Goal: Task Accomplishment & Management: Complete application form

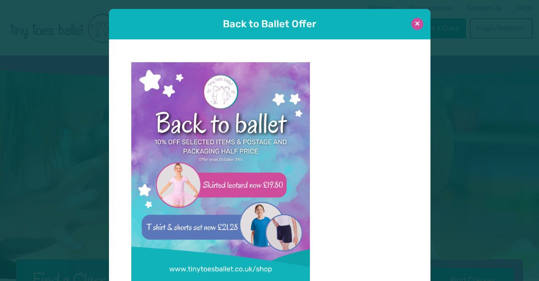
click at [418, 25] on button at bounding box center [418, 24] width 12 height 12
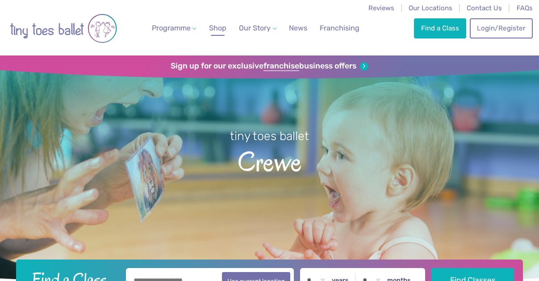
click at [226, 32] on span "Shop" at bounding box center [217, 28] width 17 height 8
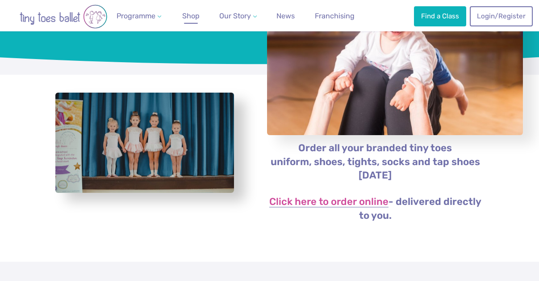
scroll to position [109, 0]
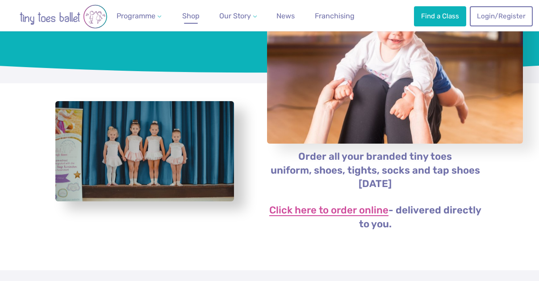
click at [320, 213] on link "Click here to order online" at bounding box center [328, 210] width 119 height 11
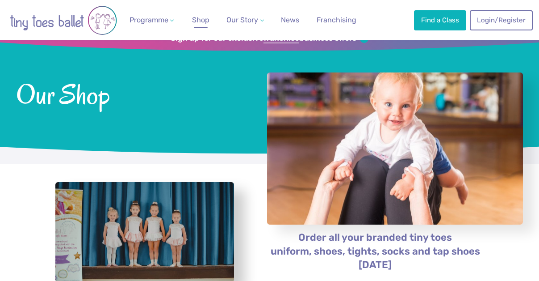
scroll to position [37, 0]
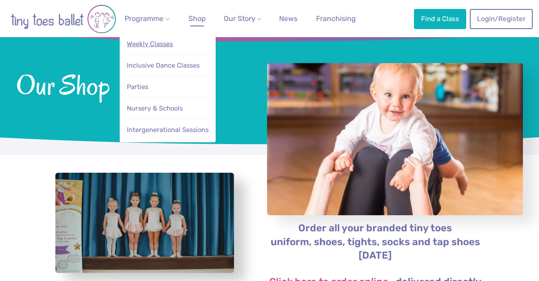
click at [163, 46] on span "Weekly Classes" at bounding box center [150, 44] width 46 height 8
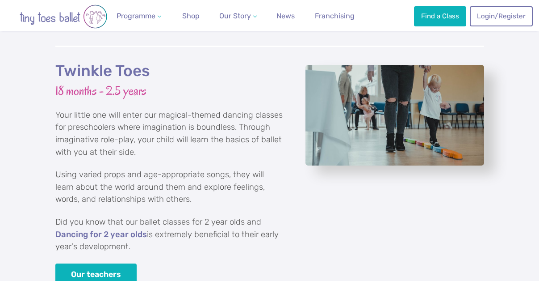
scroll to position [1173, 0]
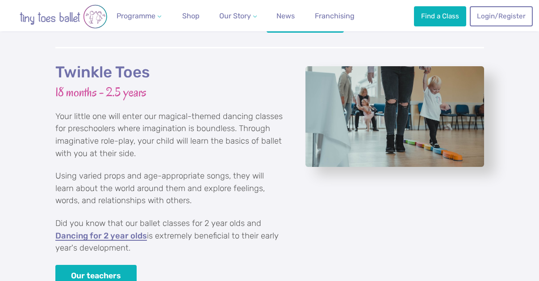
click at [130, 231] on link "Dancing for 2 year olds" at bounding box center [101, 235] width 92 height 9
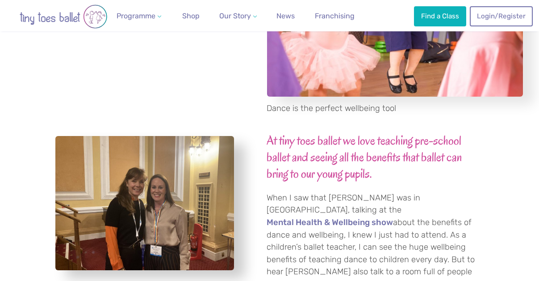
scroll to position [156, 0]
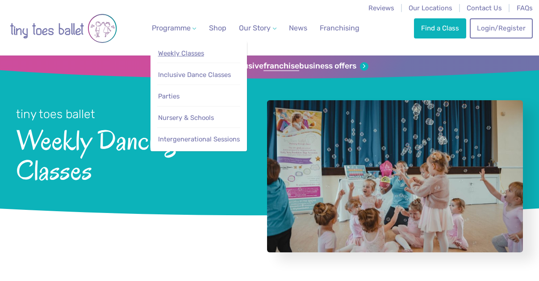
click at [188, 52] on span "Weekly Classes" at bounding box center [181, 53] width 46 height 8
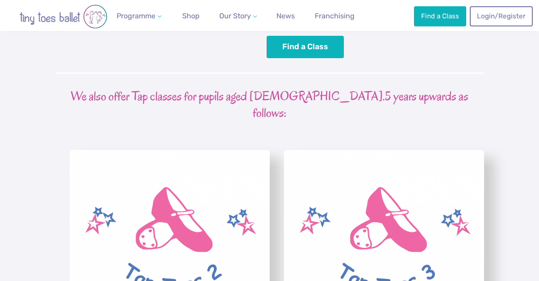
scroll to position [2252, 0]
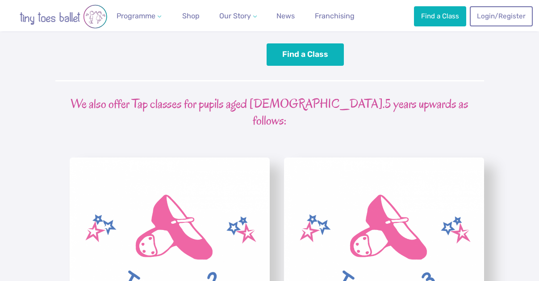
click at [227, 208] on img "View full-size image" at bounding box center [170, 238] width 200 height 163
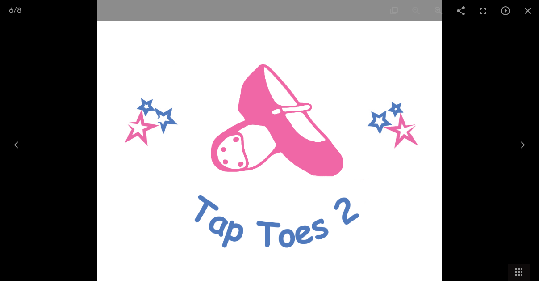
scroll to position [2339, 0]
click at [522, 141] on div at bounding box center [521, 144] width 19 height 17
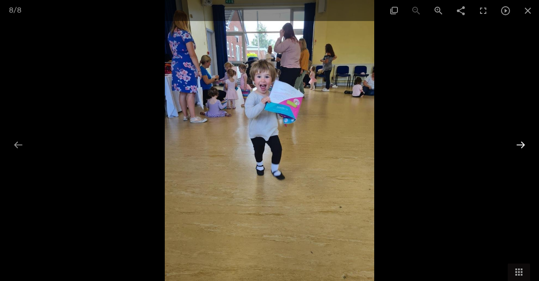
click at [521, 143] on div at bounding box center [521, 144] width 19 height 17
click at [526, 11] on span at bounding box center [528, 10] width 22 height 21
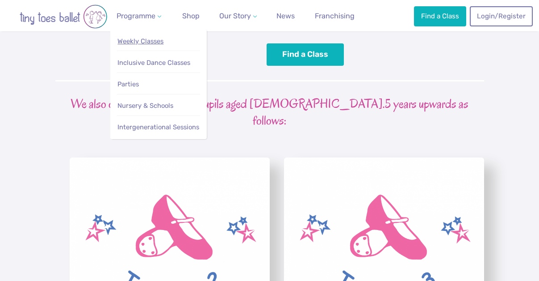
click at [147, 40] on span "Weekly Classes" at bounding box center [141, 41] width 46 height 8
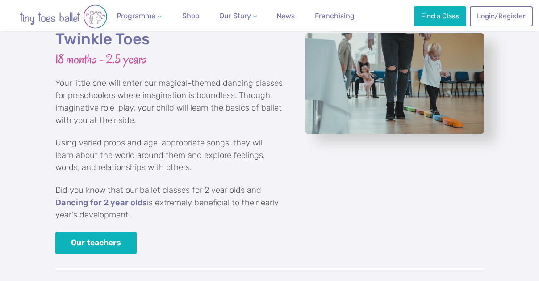
scroll to position [1206, 0]
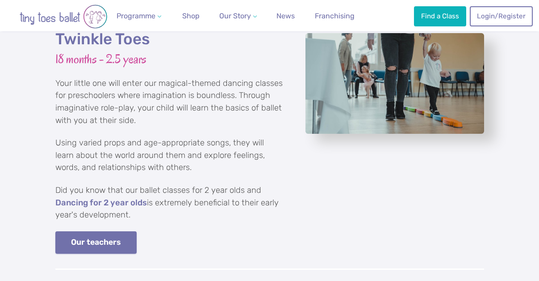
click at [102, 233] on link "Our teachers" at bounding box center [96, 242] width 82 height 23
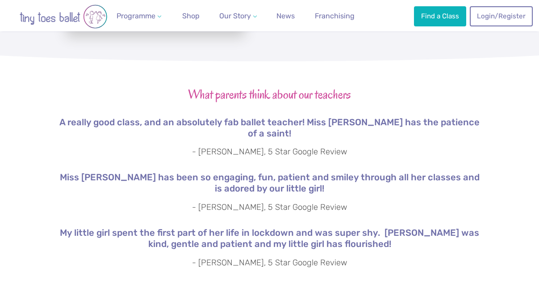
scroll to position [1510, 0]
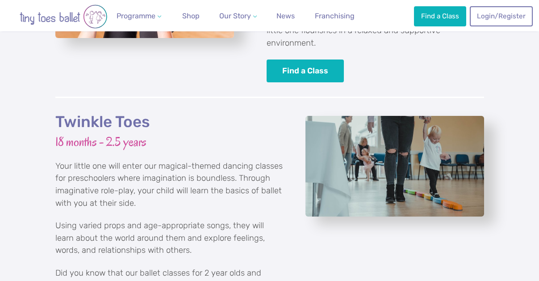
scroll to position [1120, 0]
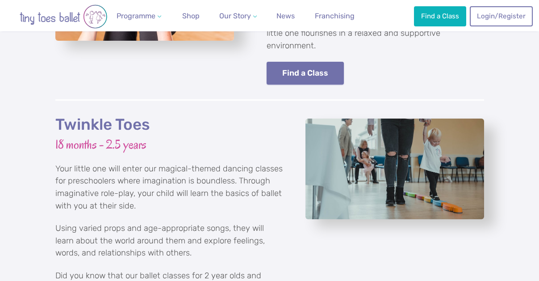
click at [317, 62] on link "Find a Class" at bounding box center [306, 73] width 78 height 23
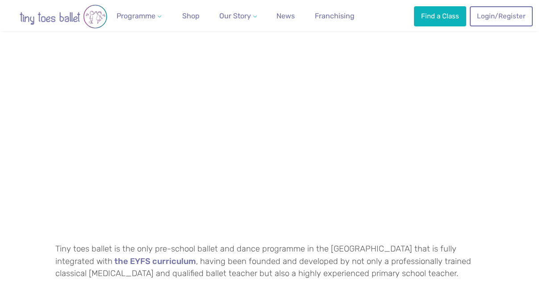
scroll to position [523, 0]
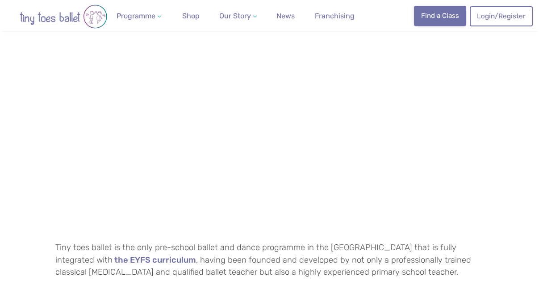
click at [437, 10] on link "Find a Class" at bounding box center [440, 16] width 52 height 20
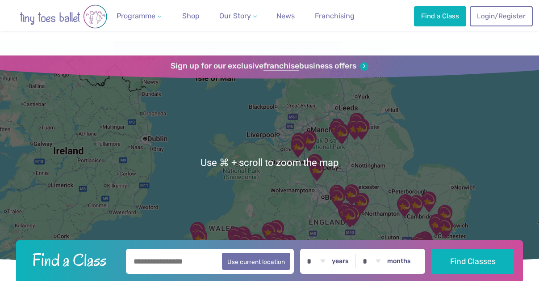
scroll to position [99, 0]
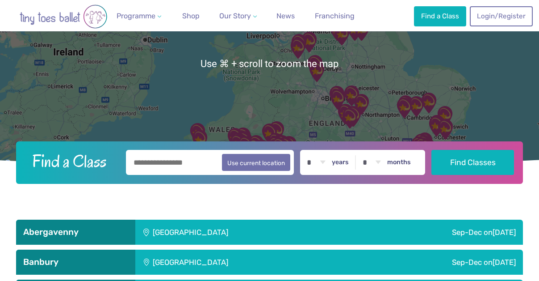
click at [179, 163] on input "text" at bounding box center [210, 162] width 168 height 25
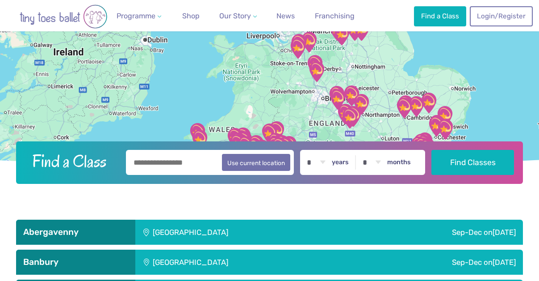
type input "*******"
click at [326, 161] on select "* * * * * * * * * * ** ** **" at bounding box center [317, 162] width 28 height 25
select select "*"
click at [304, 150] on select "* * * * * * * * * * ** ** **" at bounding box center [317, 162] width 28 height 25
click at [379, 160] on select "* * * * * * * * * * ** **" at bounding box center [372, 162] width 28 height 25
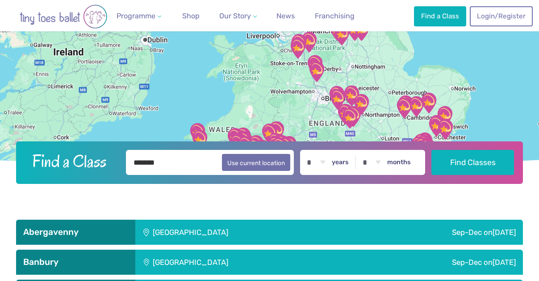
select select "*"
click at [360, 150] on select "* * * * * * * * * * ** **" at bounding box center [372, 162] width 28 height 25
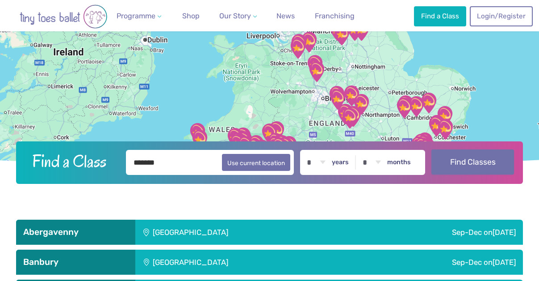
click at [459, 169] on button "Find Classes" at bounding box center [473, 161] width 83 height 25
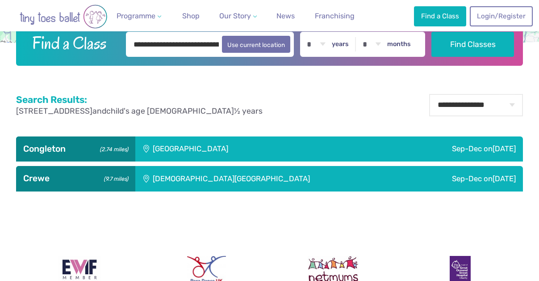
scroll to position [217, 0]
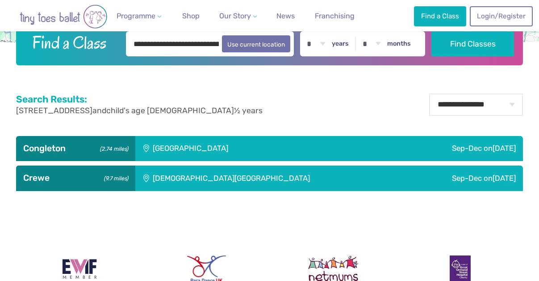
click at [277, 176] on div "[DEMOGRAPHIC_DATA][GEOGRAPHIC_DATA]" at bounding box center [270, 177] width 271 height 25
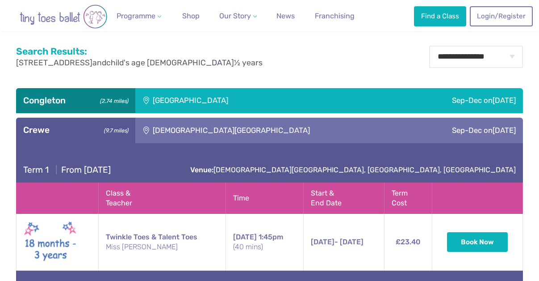
scroll to position [260, 0]
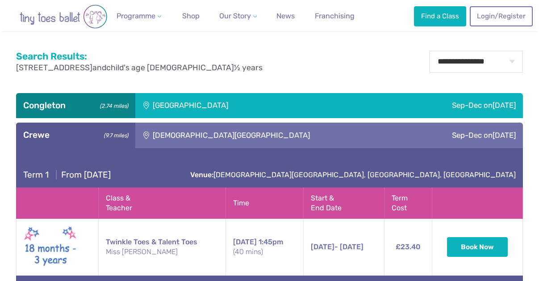
click at [201, 102] on div "[GEOGRAPHIC_DATA]" at bounding box center [244, 105] width 218 height 25
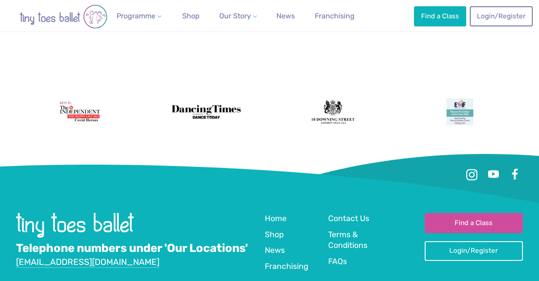
scroll to position [1048, 0]
